Goal: Find specific page/section: Find specific page/section

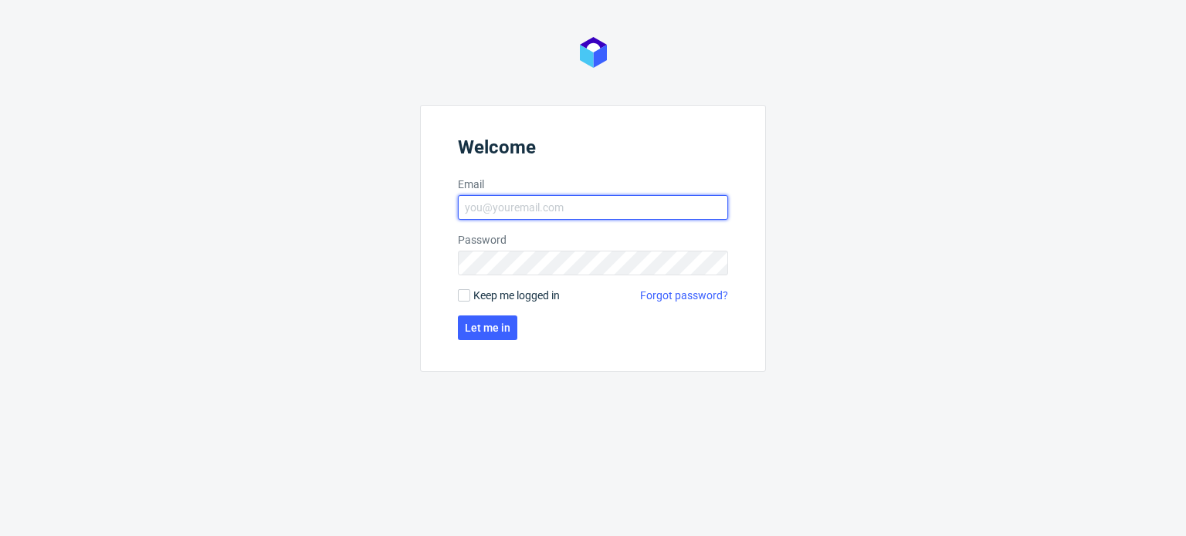
click at [678, 208] on input "Email" at bounding box center [593, 207] width 270 height 25
type input "[PERSON_NAME][EMAIL_ADDRESS][PERSON_NAME][DOMAIN_NAME]"
click button "Let me in" at bounding box center [487, 328] width 59 height 25
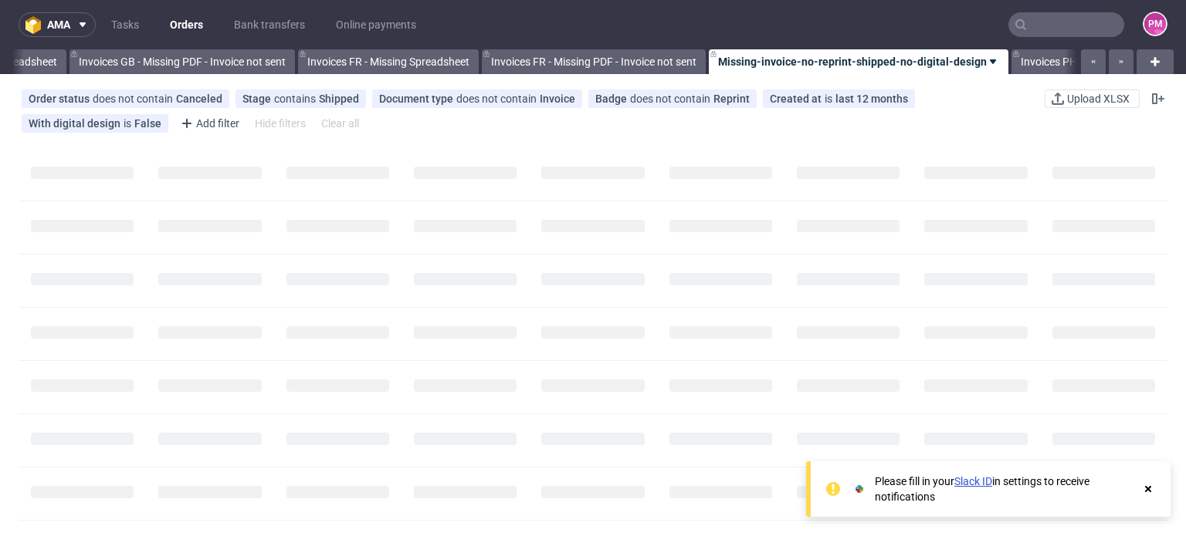
scroll to position [0, 2197]
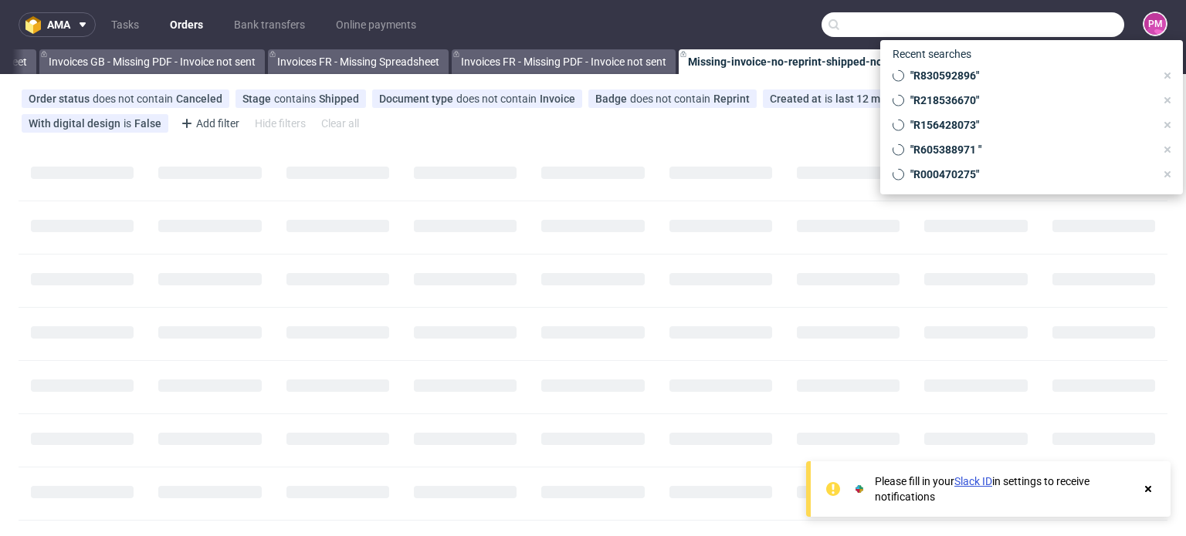
click at [1040, 18] on input "text" at bounding box center [972, 24] width 303 height 25
paste input "%R194209922%"
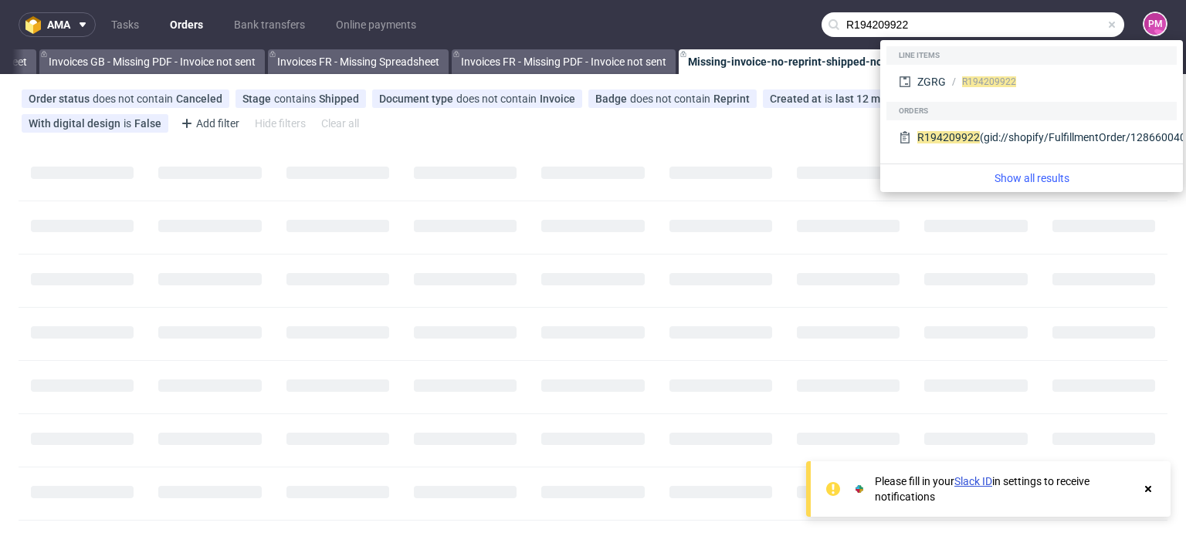
type input "R194209922"
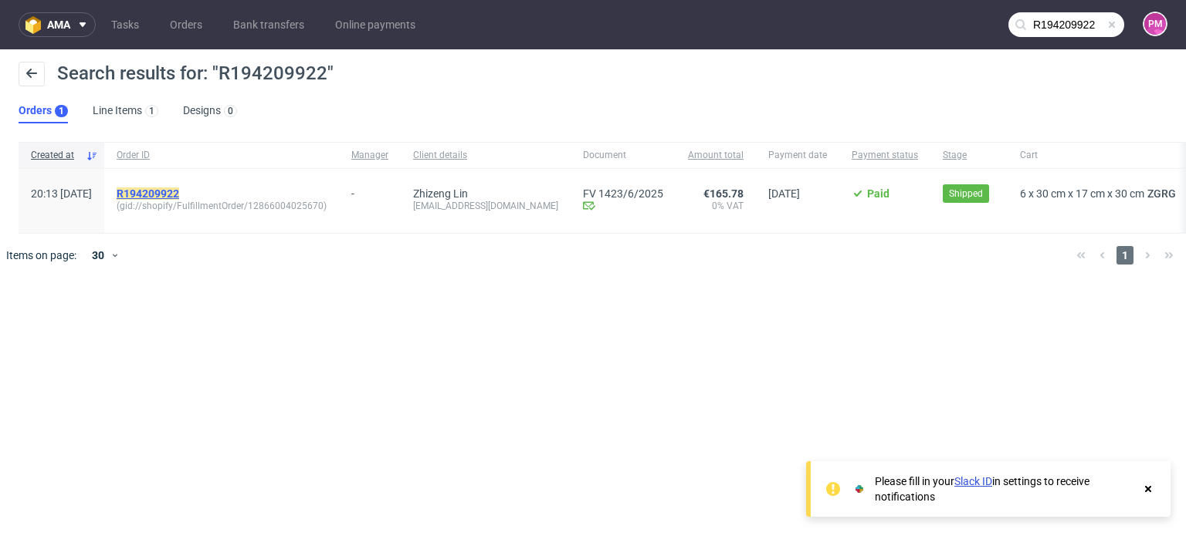
click at [179, 191] on mark "R194209922" at bounding box center [148, 194] width 63 height 12
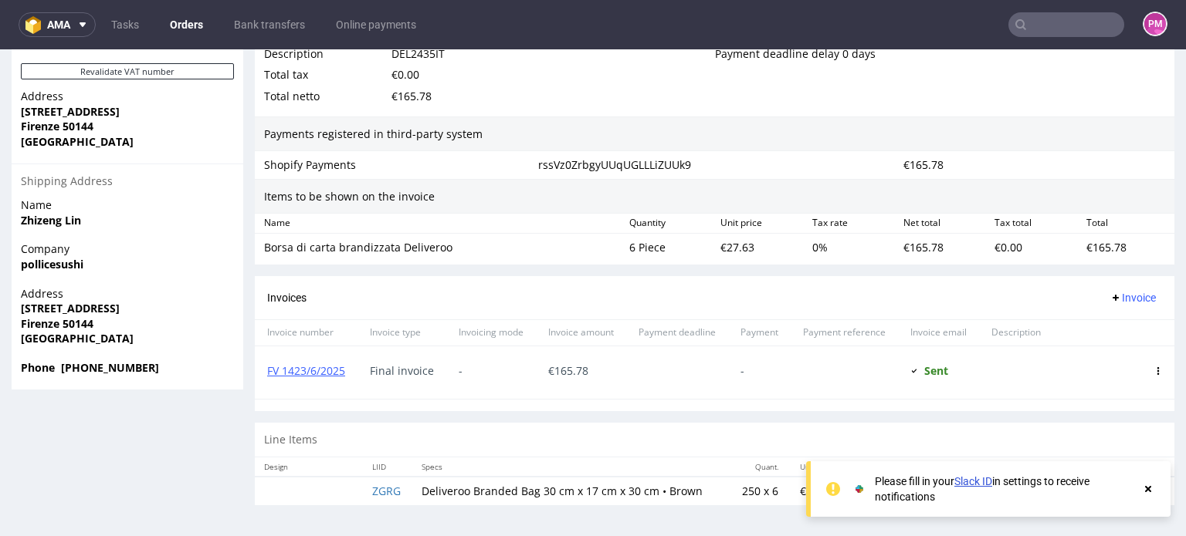
scroll to position [3, 0]
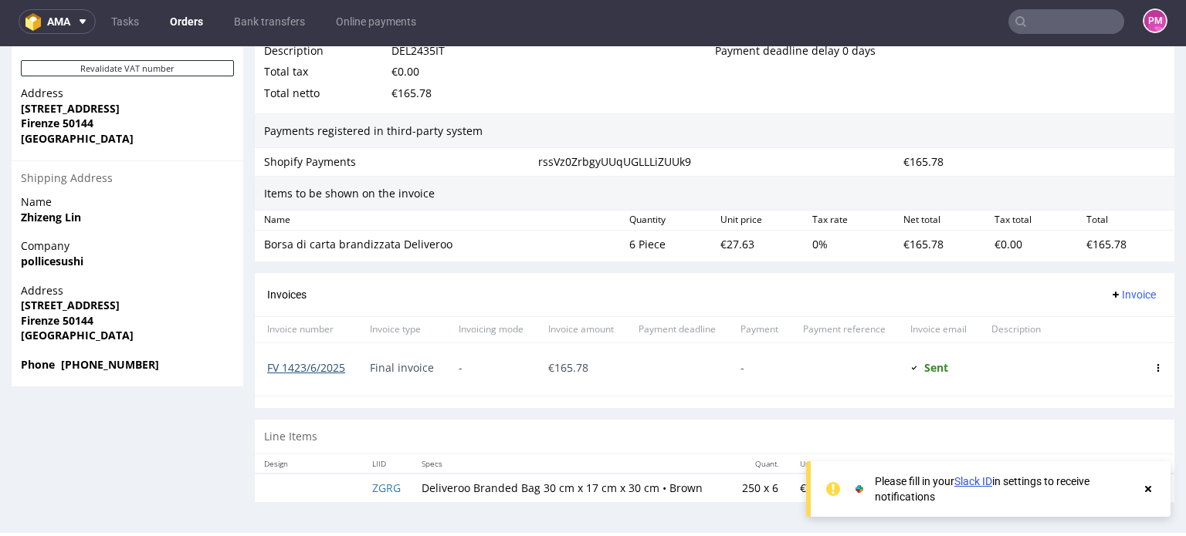
click at [326, 360] on link "FV 1423/6/2025" at bounding box center [306, 367] width 78 height 15
